Goal: Find specific page/section: Find specific page/section

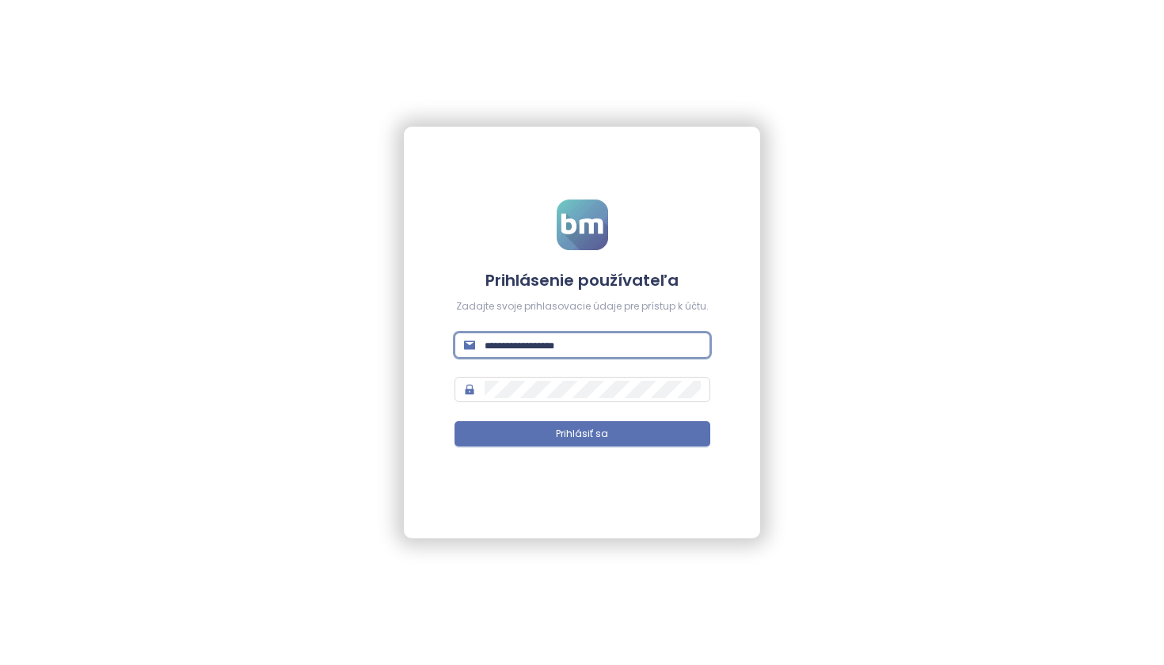
type input "**********"
click at [582, 434] on button "Prihlásiť sa" at bounding box center [582, 433] width 256 height 25
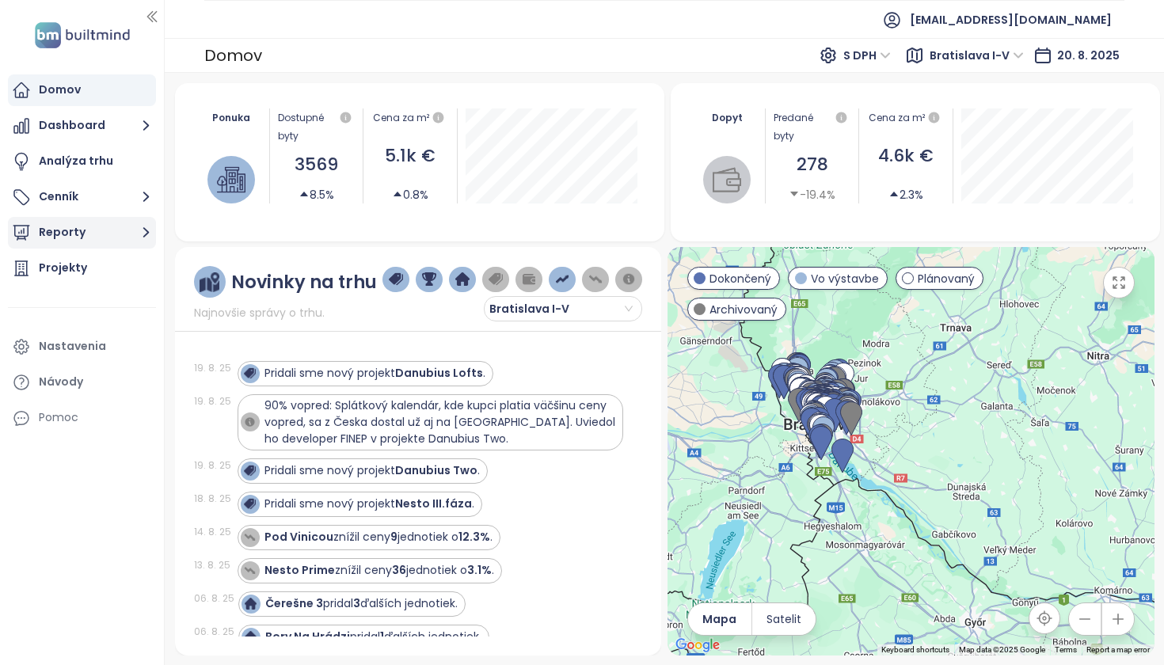
click at [72, 222] on button "Reporty" at bounding box center [82, 233] width 148 height 32
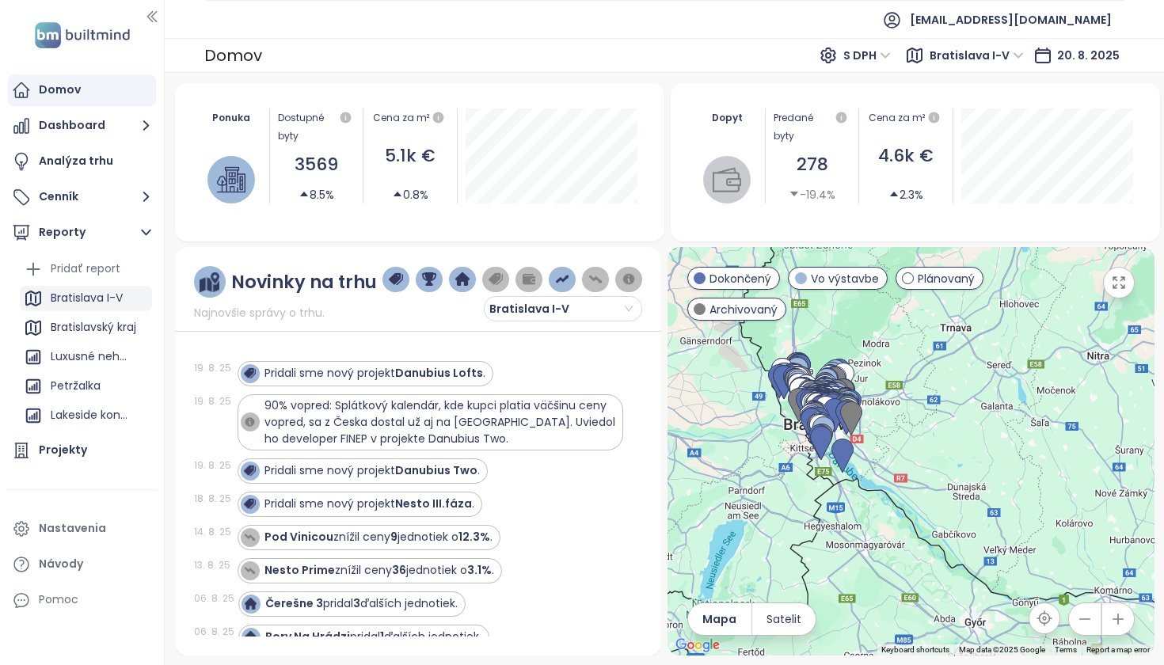
click at [109, 296] on div "Bratislava I-V" at bounding box center [87, 298] width 72 height 20
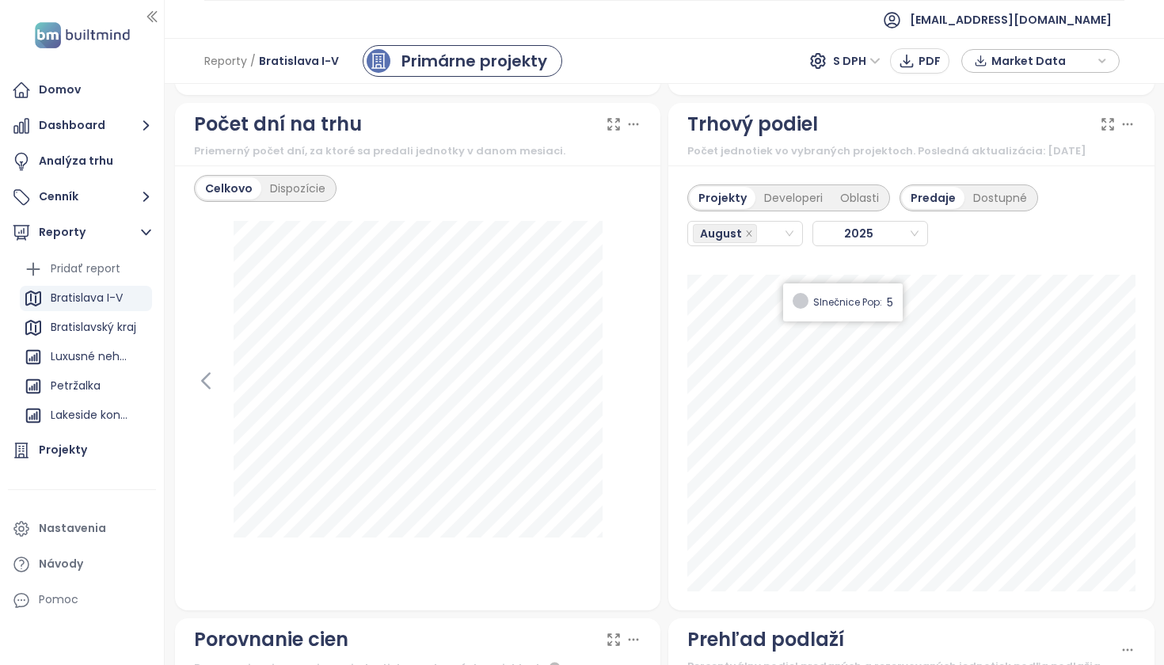
scroll to position [1894, 0]
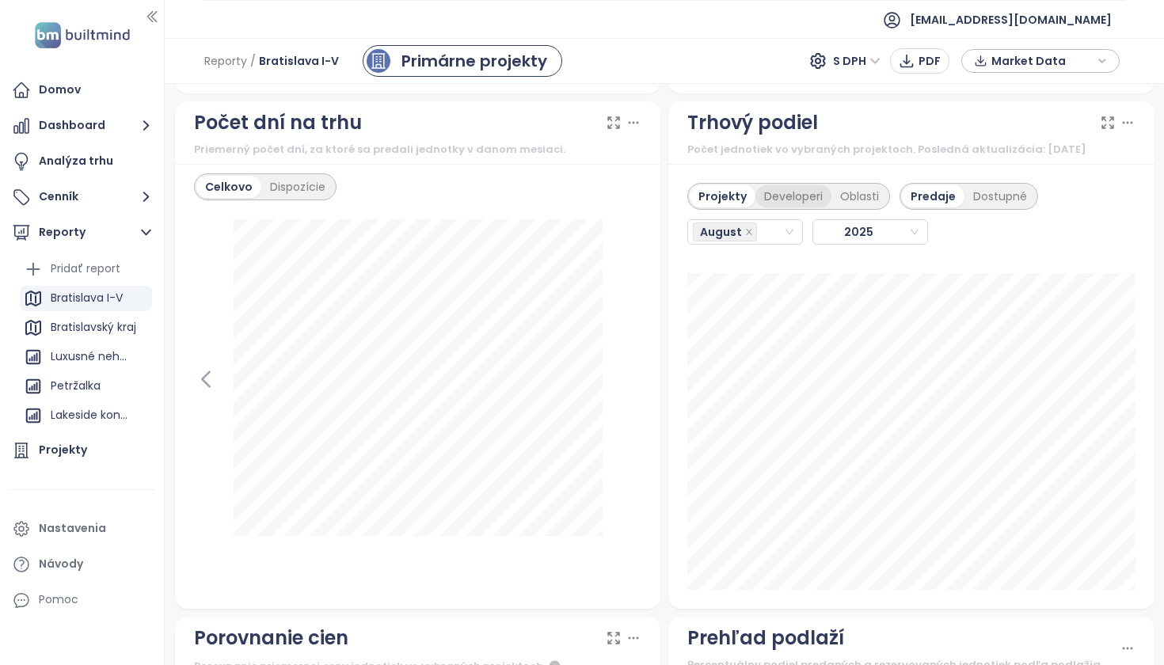
click at [775, 207] on div "Developeri" at bounding box center [793, 196] width 76 height 22
click at [724, 206] on div "Projekty" at bounding box center [720, 196] width 61 height 22
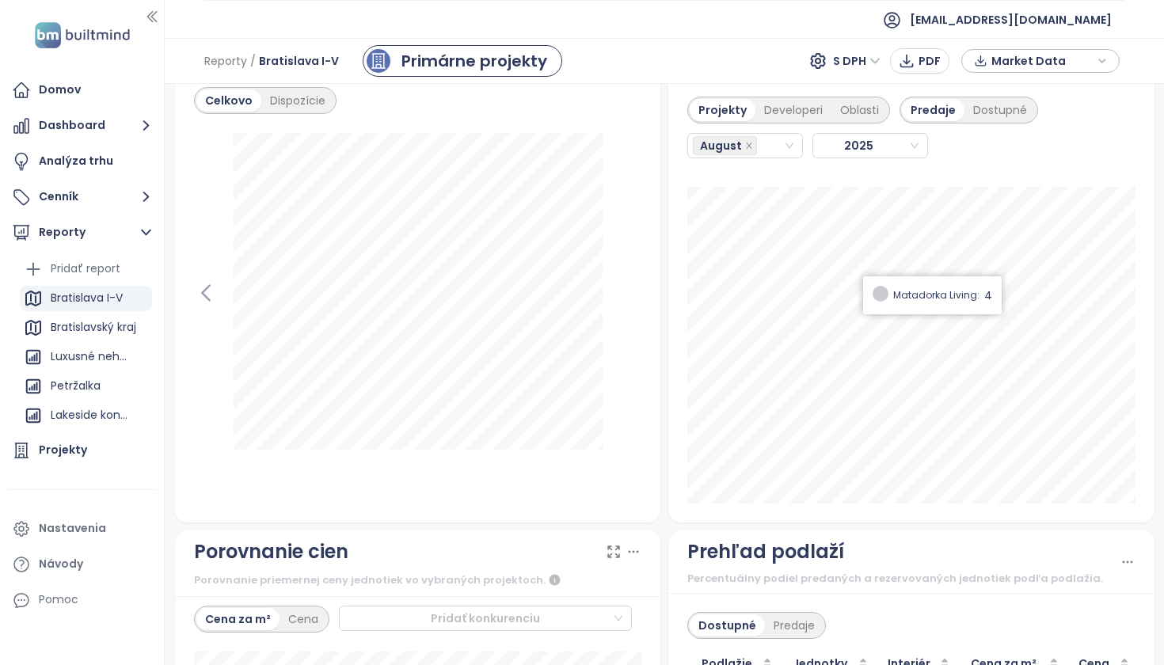
scroll to position [1977, 0]
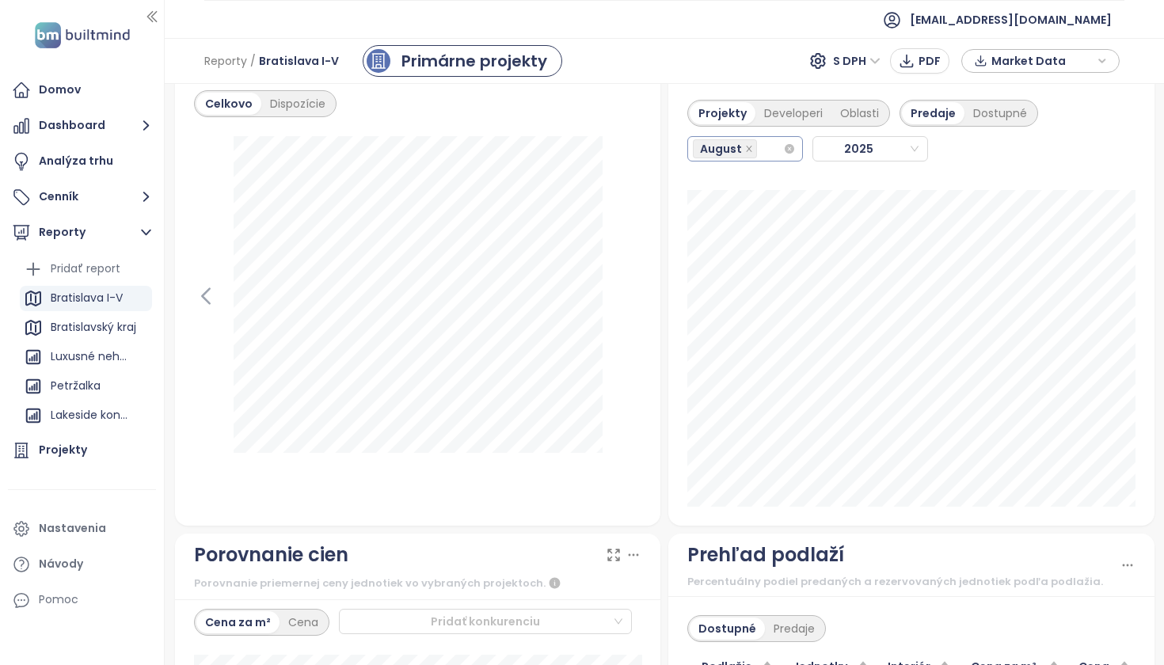
click at [770, 160] on div "August" at bounding box center [738, 149] width 90 height 22
click at [725, 341] on div "July" at bounding box center [744, 343] width 89 height 17
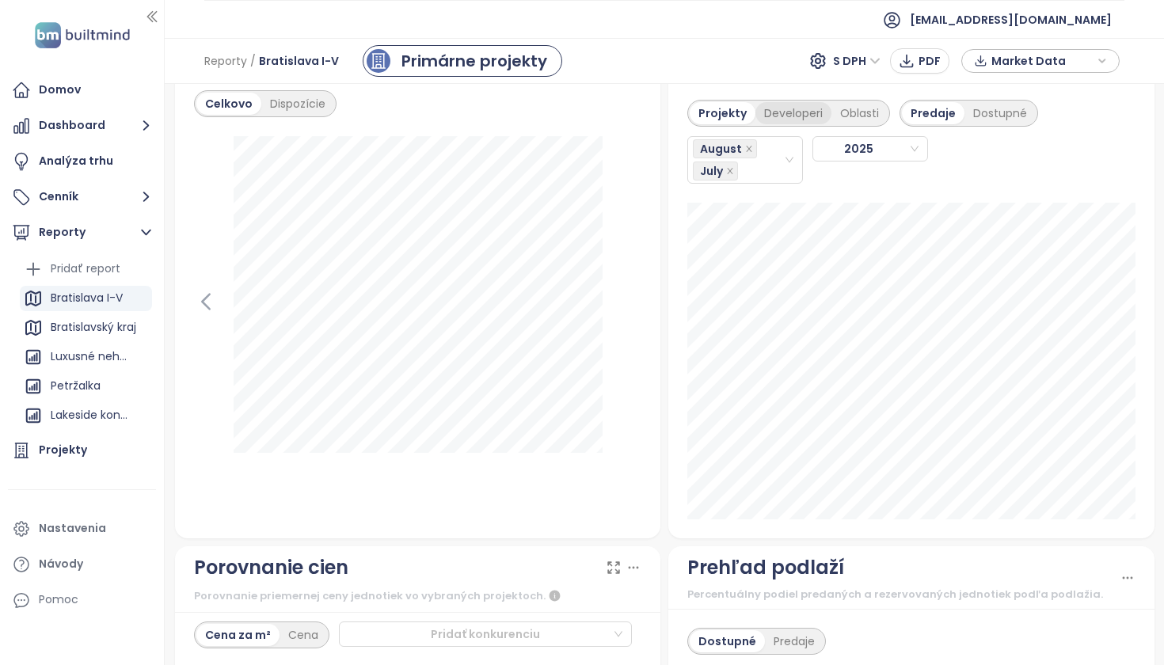
click at [795, 123] on div "Developeri" at bounding box center [793, 113] width 76 height 22
click at [733, 175] on icon "close" at bounding box center [730, 171] width 8 height 8
